Goal: Find specific page/section: Find specific page/section

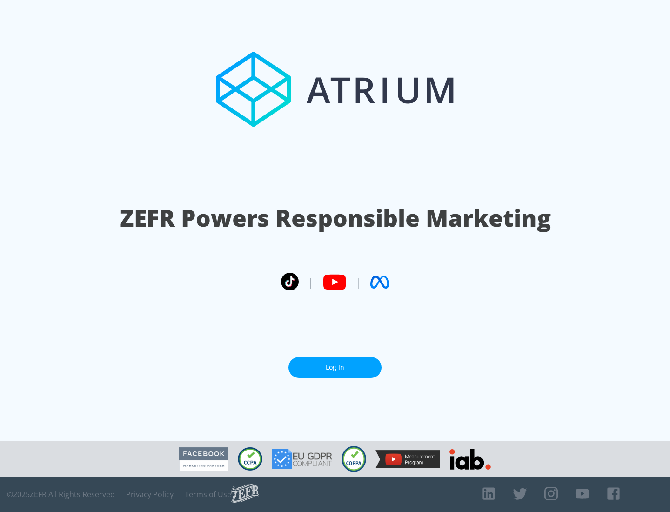
click at [335, 367] on link "Log In" at bounding box center [334, 367] width 93 height 21
